Goal: Communication & Community: Ask a question

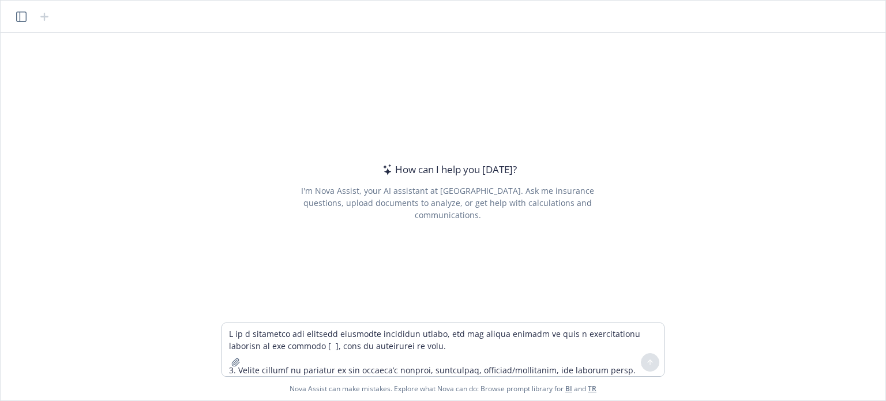
scroll to position [248, 0]
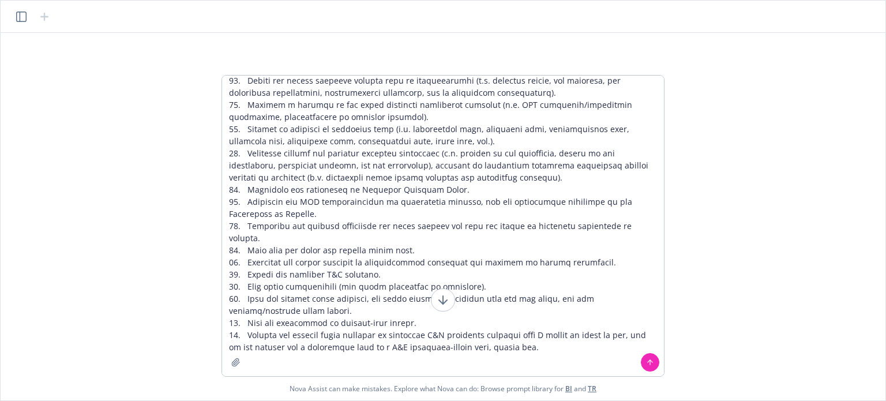
click at [389, 100] on textarea at bounding box center [443, 226] width 442 height 300
click at [375, 112] on textarea at bounding box center [443, 226] width 442 height 300
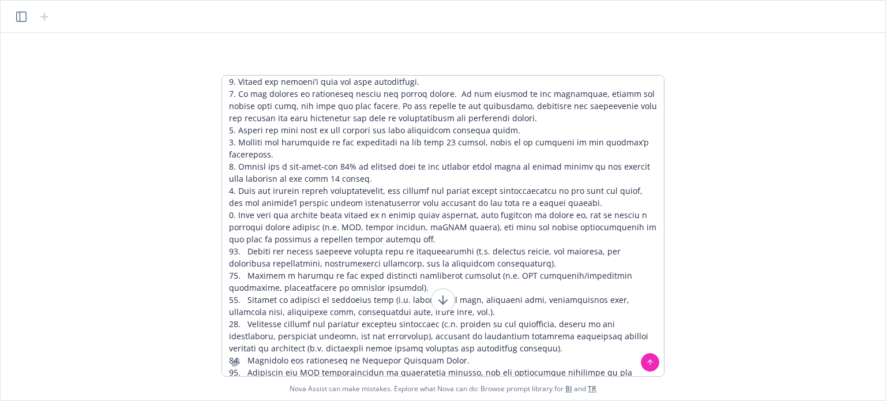
scroll to position [5, 0]
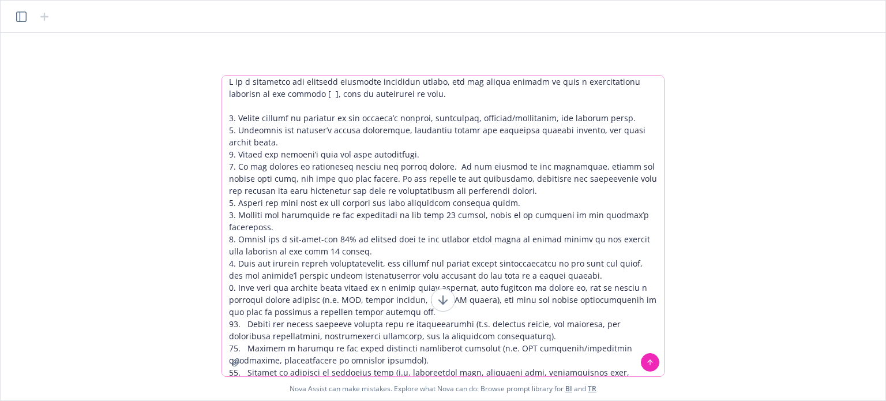
click at [298, 94] on textarea at bounding box center [443, 226] width 442 height 300
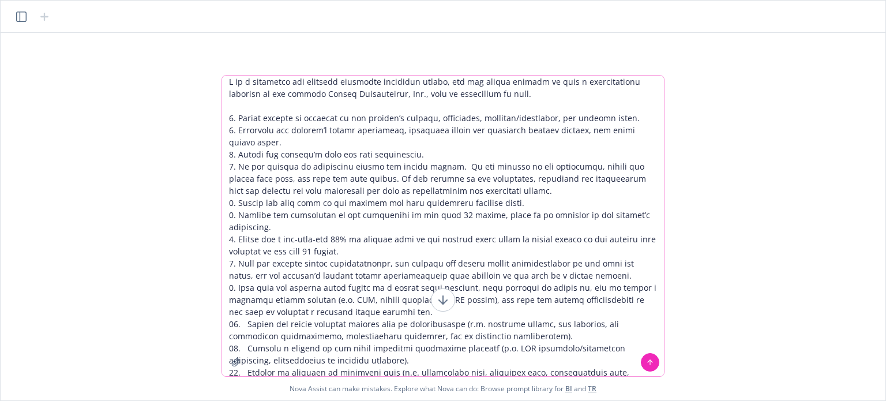
click at [491, 92] on textarea at bounding box center [443, 226] width 442 height 300
click at [266, 119] on textarea at bounding box center [443, 226] width 442 height 300
type textarea "L ip d sitametco adi elitsedd eiusmodte incididun utlabo, etd mag aliqua enimad…"
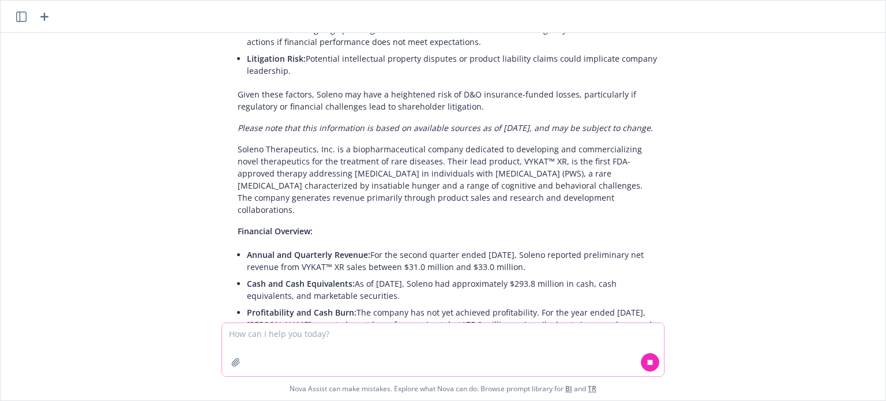
scroll to position [7094, 0]
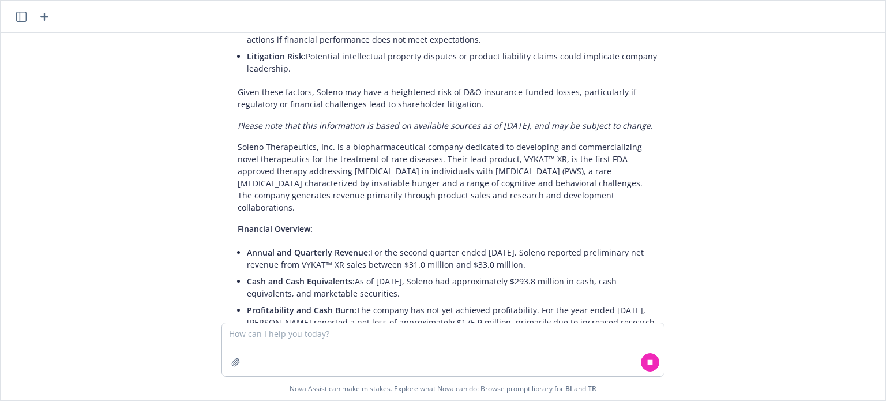
click at [44, 16] on icon "button" at bounding box center [44, 17] width 8 height 8
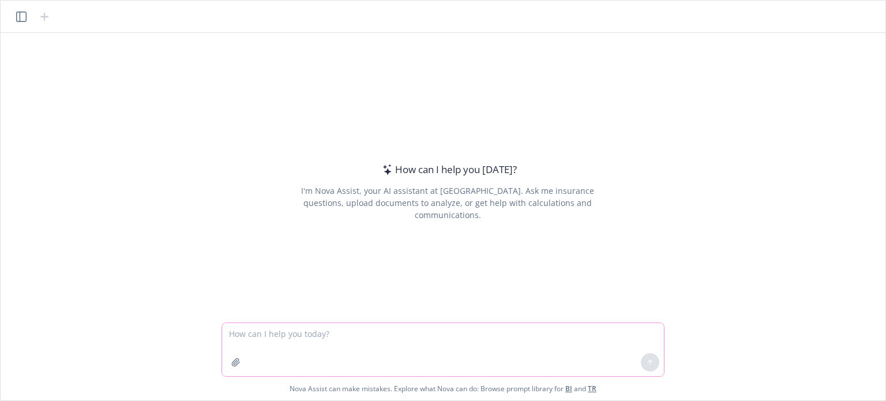
paste textarea "L ip d sitametco adi elitsedd eiusmodte incididun utlabo, etd mag aliqua enimad…"
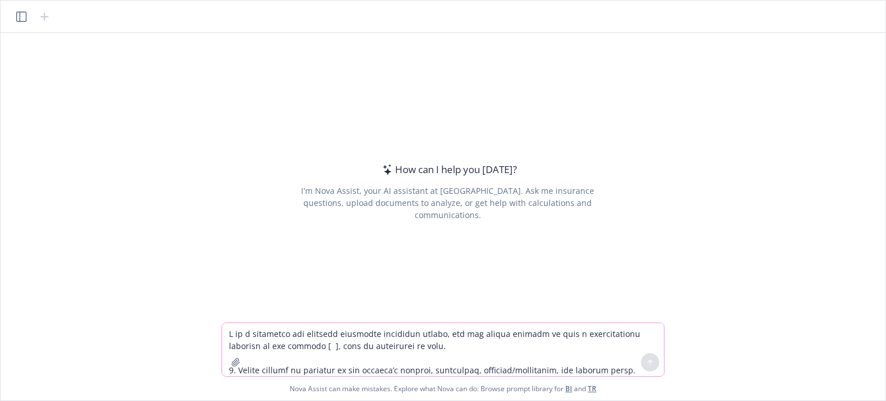
scroll to position [248, 0]
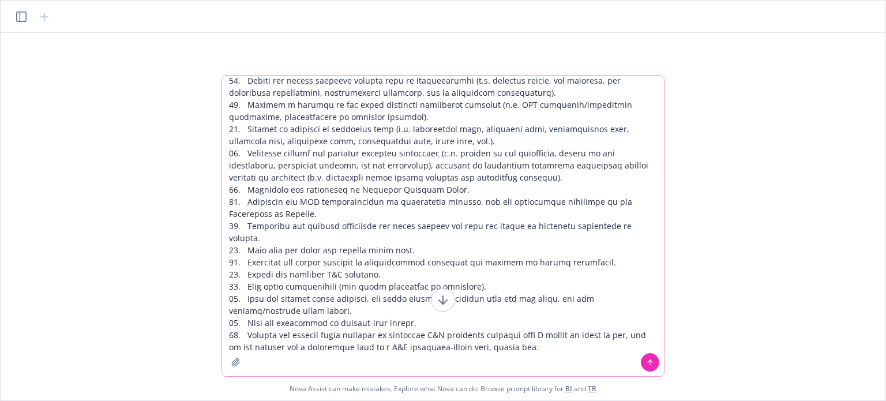
type textarea "L ip d sitametco adi elitsedd eiusmodte incididun utlabo, etd mag aliqua enimad…"
click at [649, 365] on icon at bounding box center [650, 362] width 8 height 8
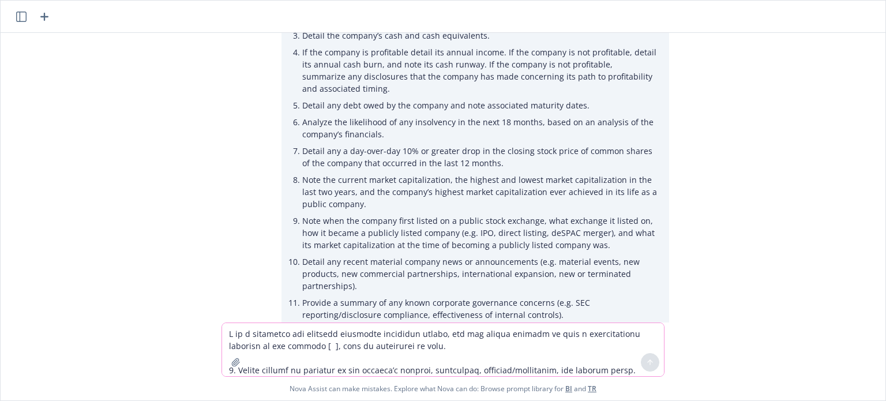
scroll to position [231, 0]
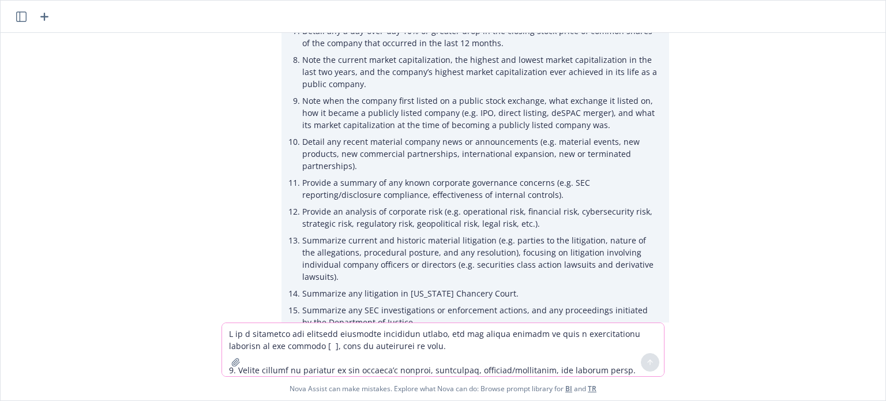
click at [389, 331] on textarea at bounding box center [443, 349] width 442 height 53
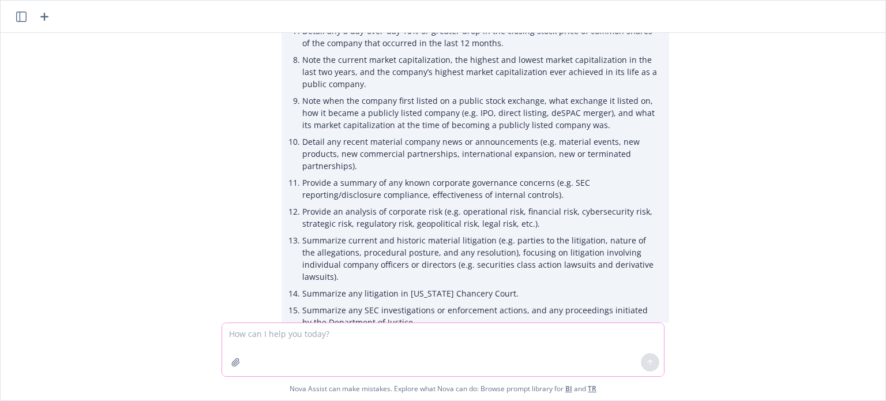
paste textarea "I am a directors and officers liability insurance broker, can you please provid…"
type textarea "I am a directors and officers liability insurance broker, can you please provid…"
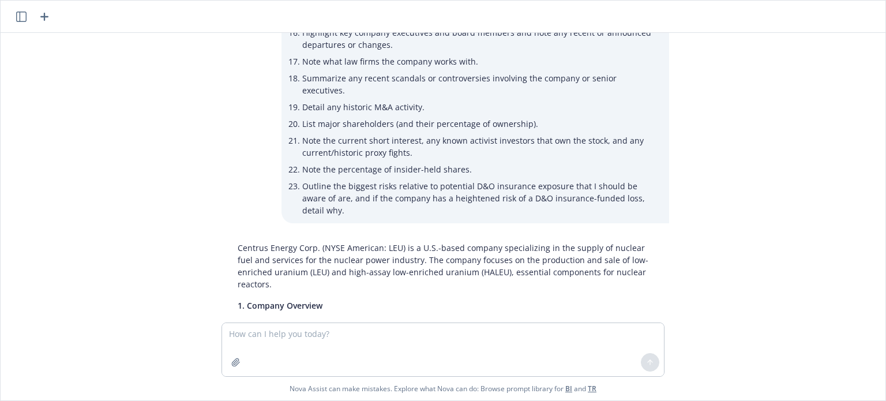
scroll to position [1301, 0]
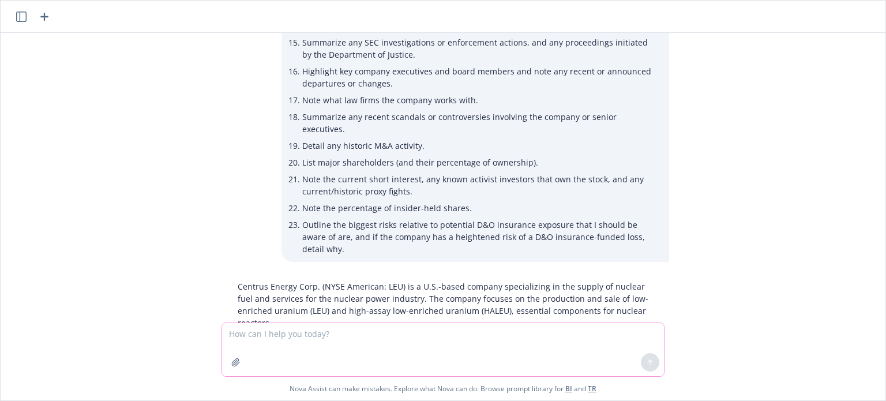
click at [321, 340] on textarea at bounding box center [443, 349] width 442 height 53
click at [45, 16] on icon "button" at bounding box center [44, 17] width 14 height 14
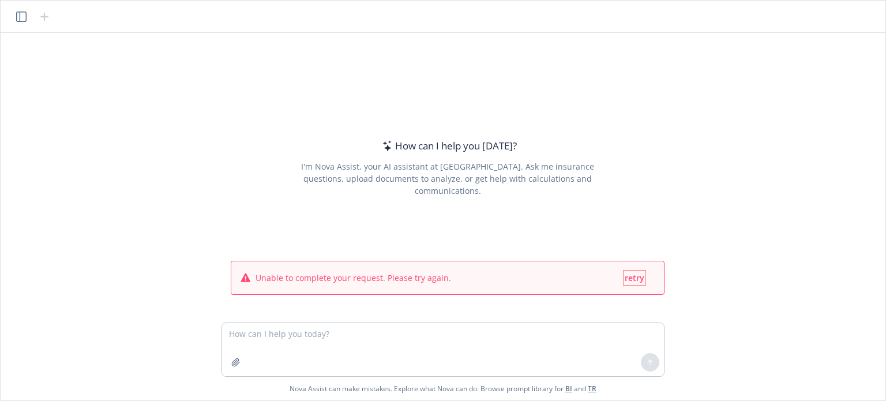
click at [623, 272] on button "retry" at bounding box center [634, 277] width 22 height 14
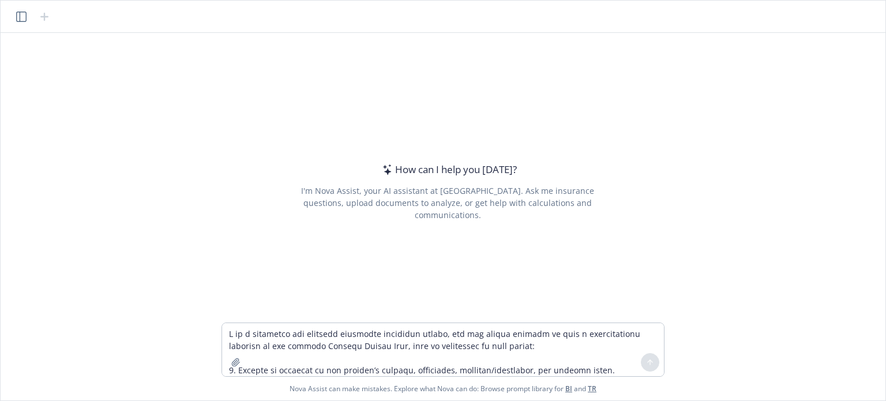
scroll to position [248, 0]
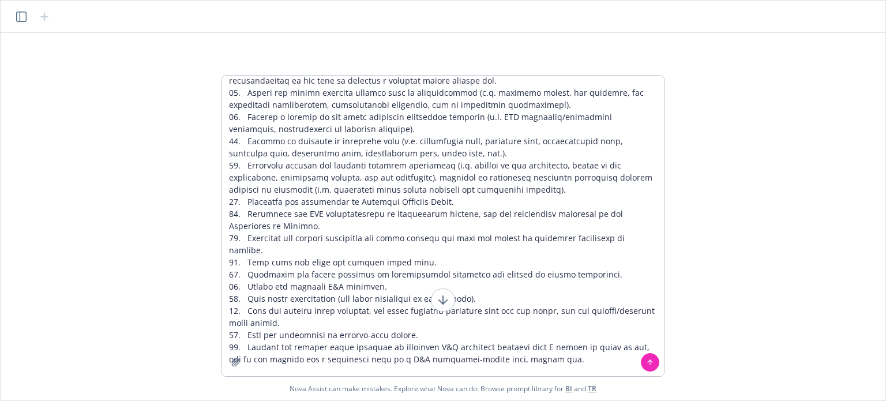
click at [327, 138] on textarea at bounding box center [443, 226] width 442 height 300
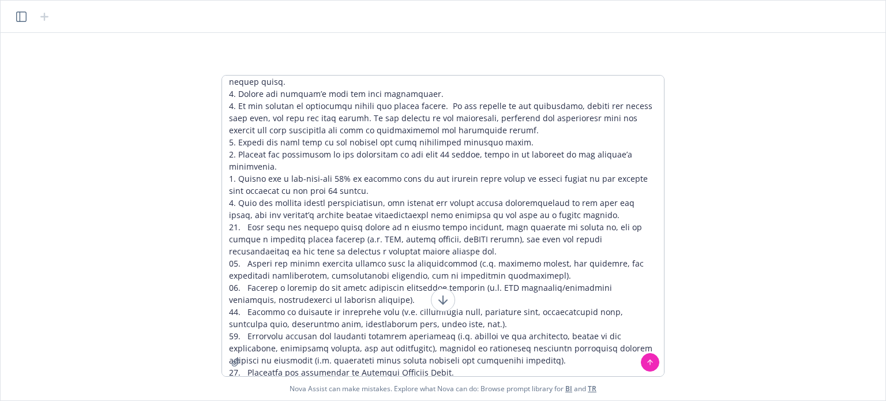
scroll to position [5, 0]
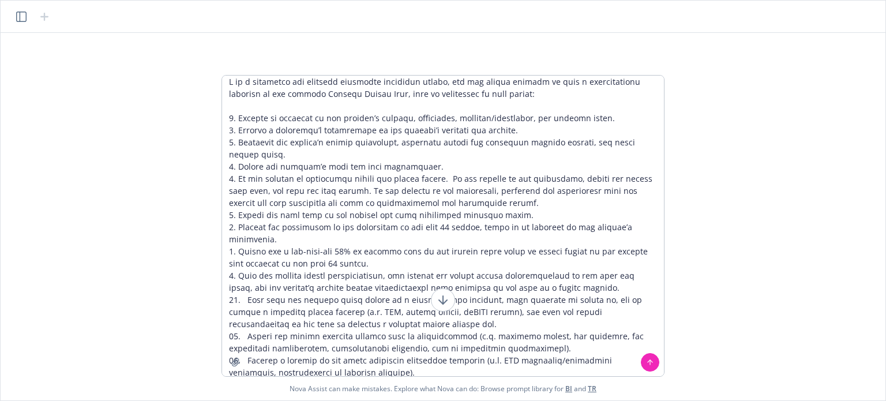
type textarea "I am a directors and officers liability insurance broker, can you please provid…"
click at [651, 364] on icon at bounding box center [650, 362] width 8 height 8
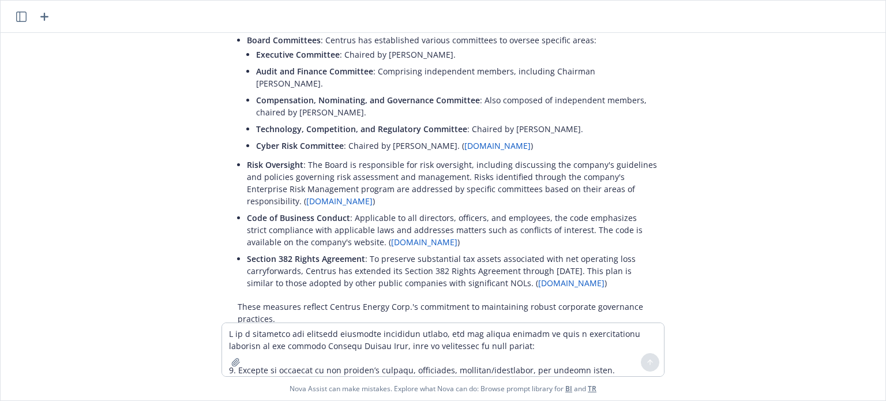
scroll to position [12412, 0]
